Goal: Information Seeking & Learning: Learn about a topic

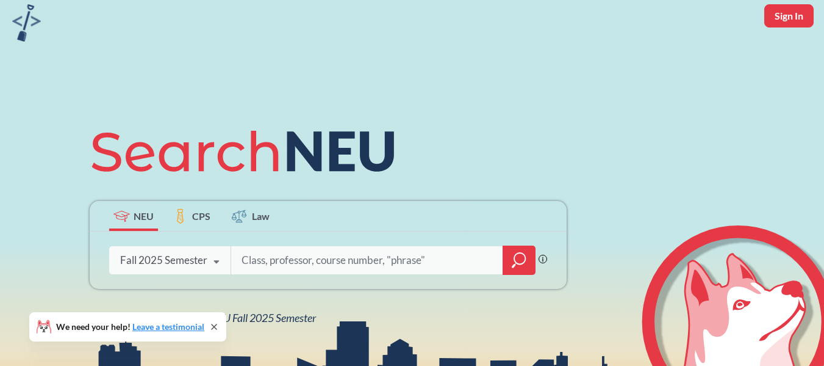
scroll to position [61, 0]
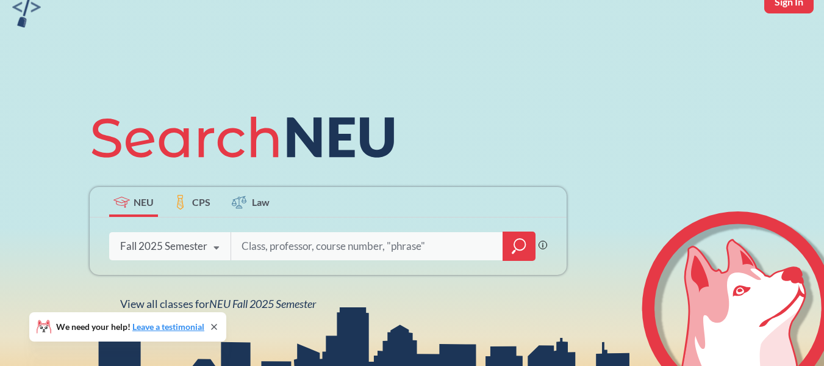
click at [284, 252] on input "search" at bounding box center [367, 246] width 254 height 26
type input "or 6205"
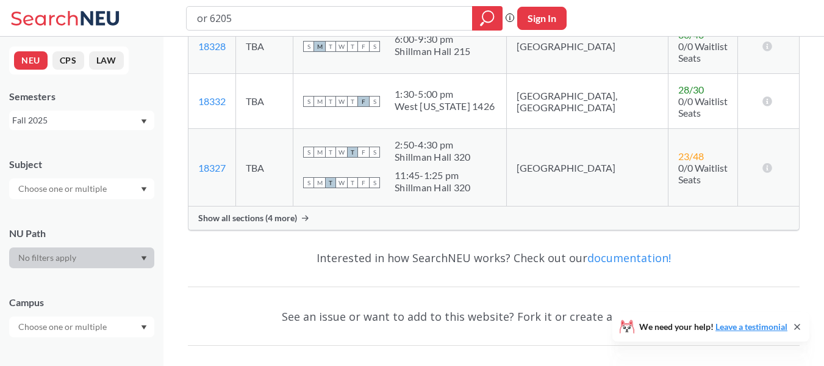
scroll to position [305, 0]
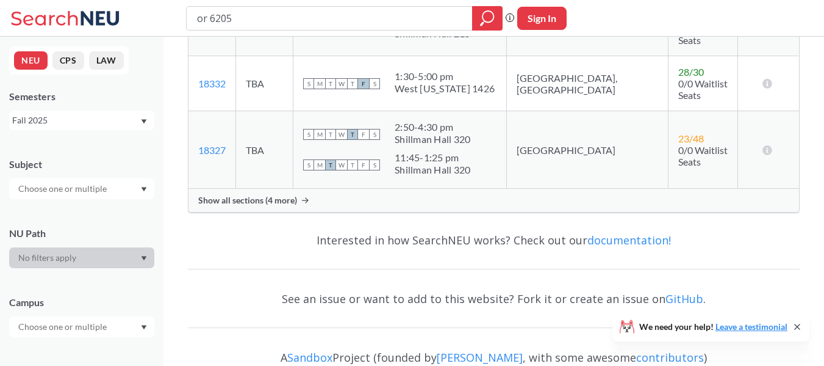
click at [378, 189] on div "Show all sections (4 more)" at bounding box center [494, 200] width 611 height 23
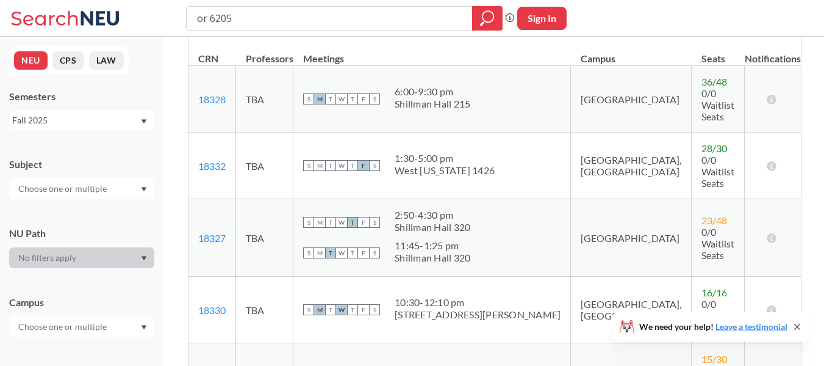
scroll to position [0, 0]
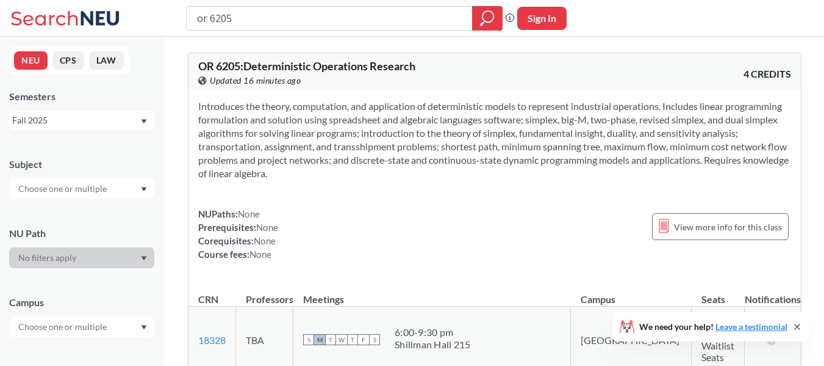
click at [359, 137] on section "Introduces the theory, computation, and application of deterministic models to …" at bounding box center [494, 139] width 593 height 81
click at [313, 23] on input "or 6205" at bounding box center [330, 18] width 268 height 21
type input "ie 6600"
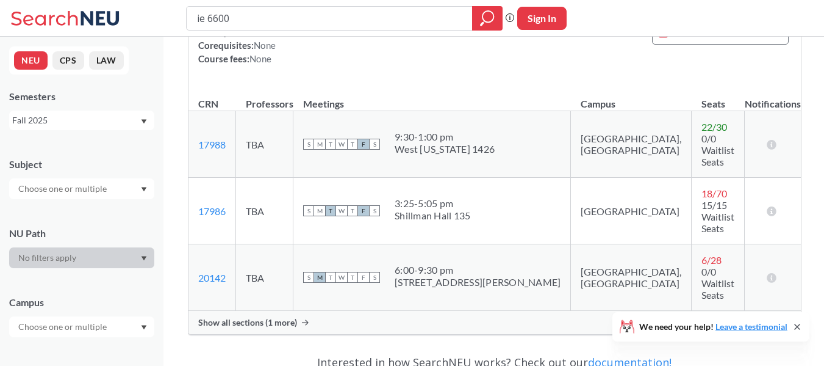
scroll to position [183, 0]
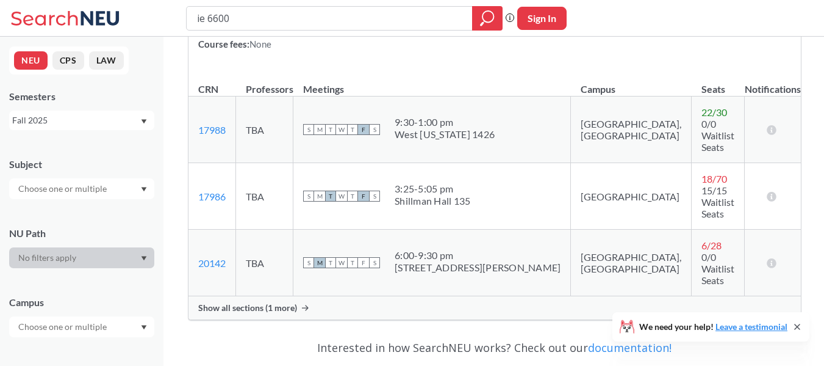
click at [409, 296] on div "Show all sections (1 more)" at bounding box center [495, 307] width 613 height 23
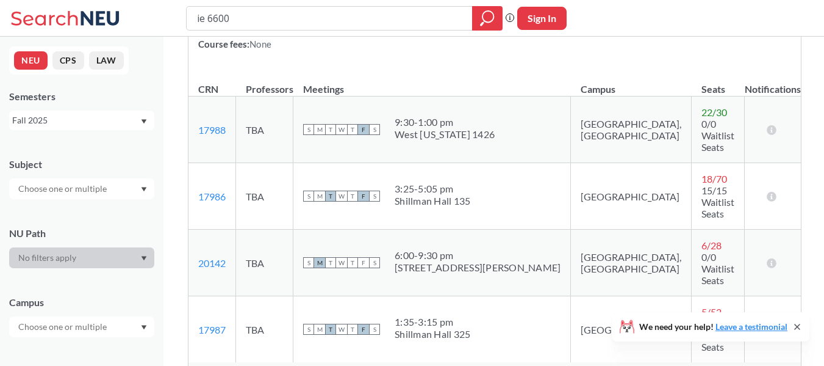
click at [440, 249] on div "6:00 - 9:30 pm" at bounding box center [478, 255] width 166 height 12
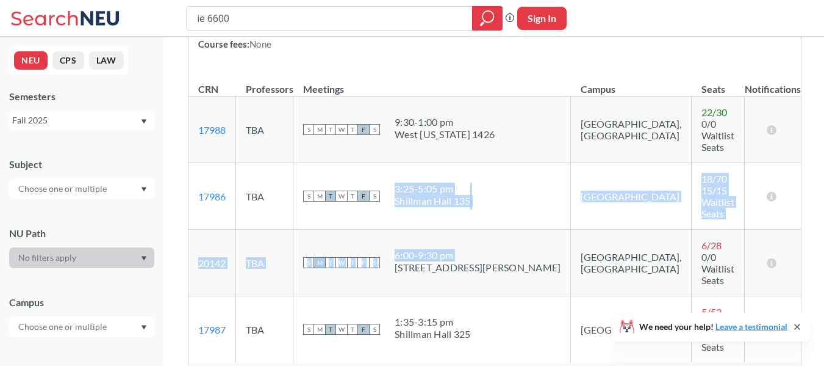
drag, startPoint x: 440, startPoint y: 224, endPoint x: 428, endPoint y: 159, distance: 65.8
click at [429, 160] on tbody "17988 View this section on Banner. TBA S M T W T F S 9:30 - 1:00 pm [GEOGRAPHIC…" at bounding box center [495, 229] width 613 height 266
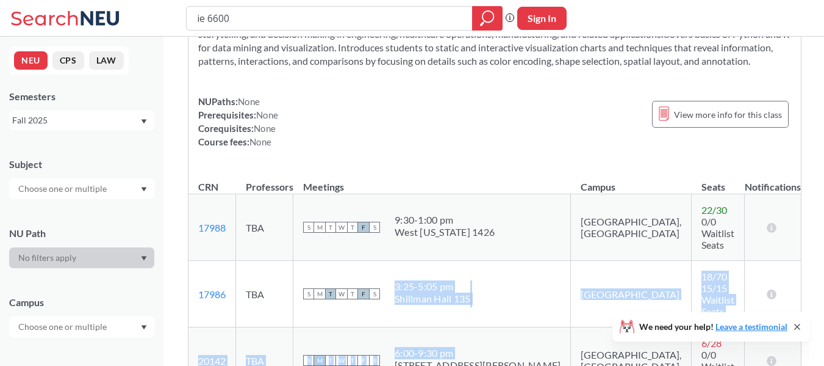
scroll to position [0, 0]
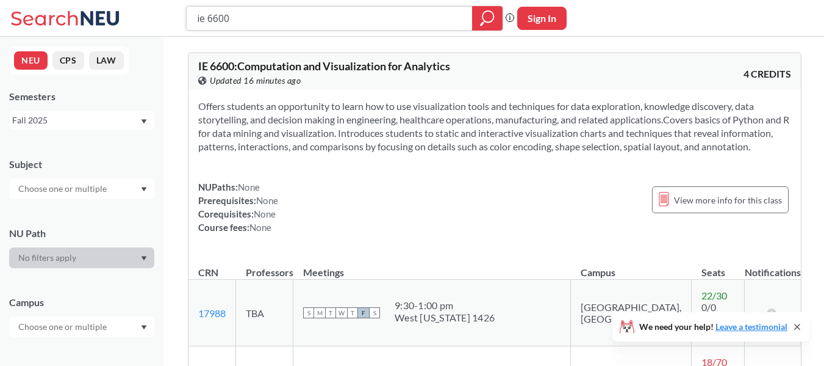
click at [215, 22] on input "ie 6600" at bounding box center [330, 18] width 268 height 21
type input "ie 6400"
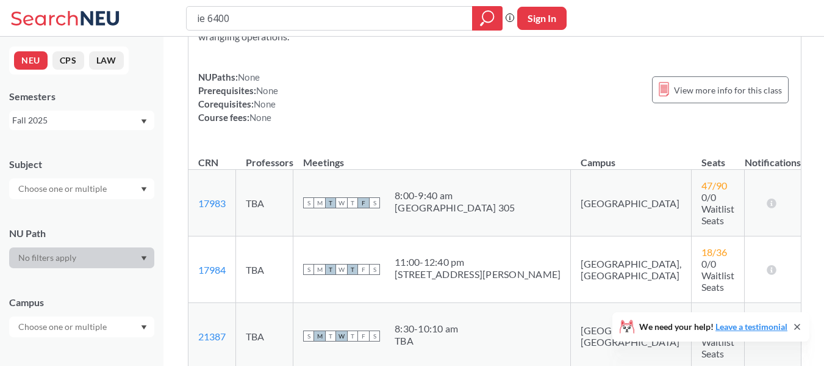
scroll to position [122, 0]
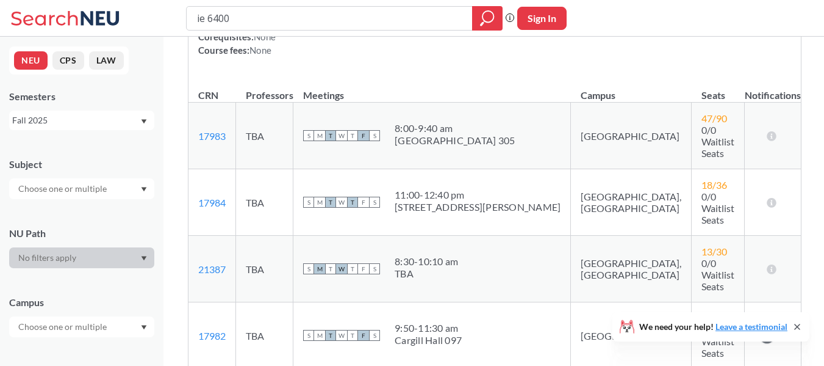
scroll to position [244, 0]
